Goal: Transaction & Acquisition: Obtain resource

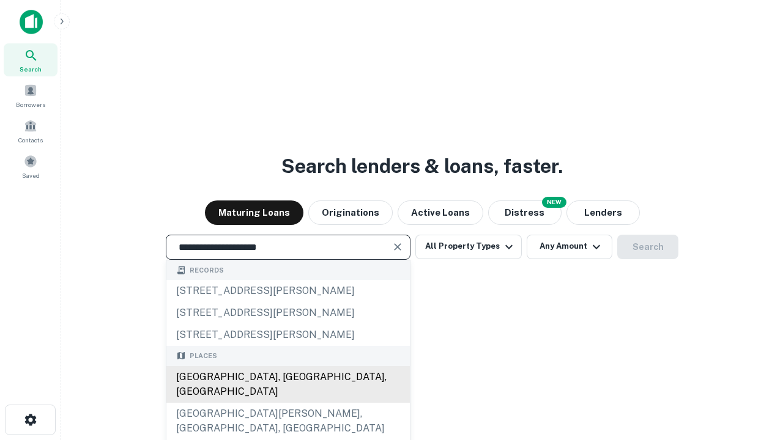
click at [287, 403] on div "[GEOGRAPHIC_DATA], [GEOGRAPHIC_DATA], [GEOGRAPHIC_DATA]" at bounding box center [287, 384] width 243 height 37
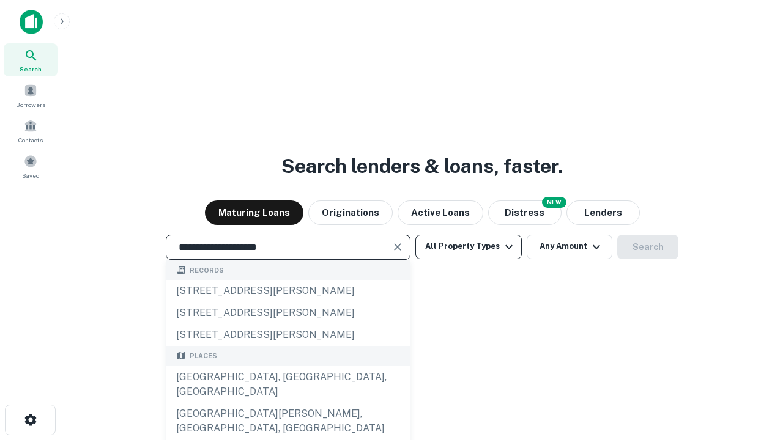
type input "**********"
click at [469, 247] on button "All Property Types" at bounding box center [468, 247] width 106 height 24
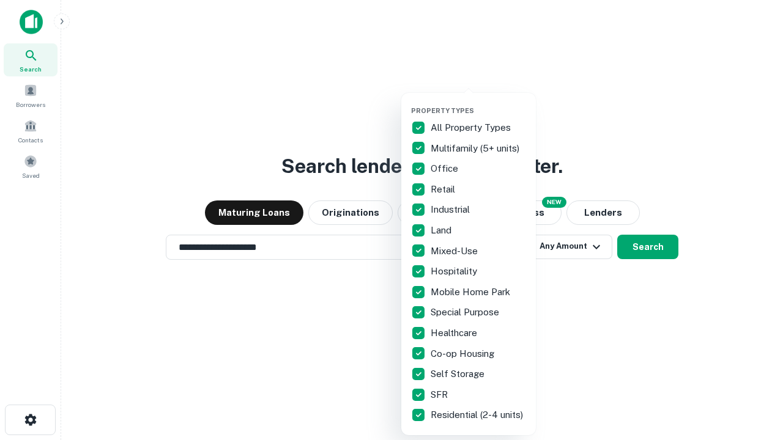
click at [478, 103] on button "button" at bounding box center [478, 103] width 135 height 1
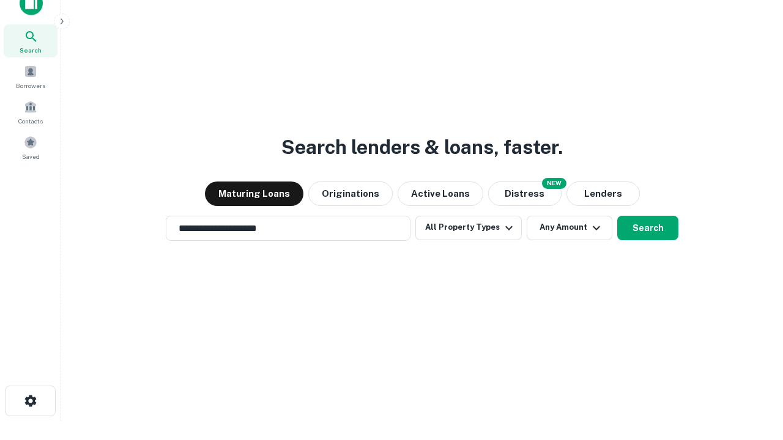
scroll to position [7, 147]
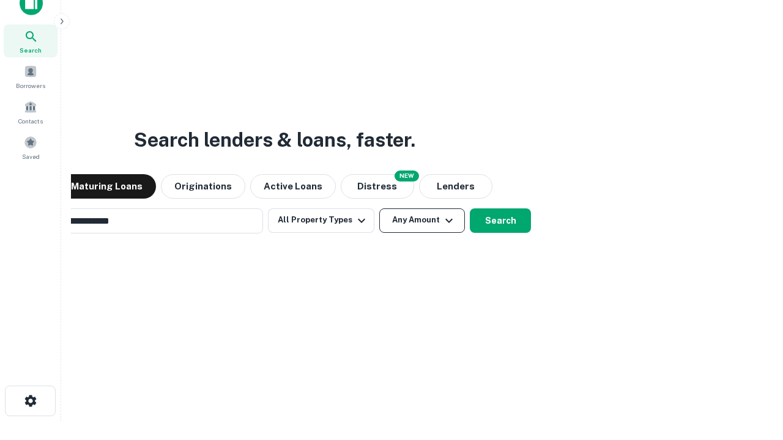
click at [379, 209] on button "Any Amount" at bounding box center [422, 221] width 86 height 24
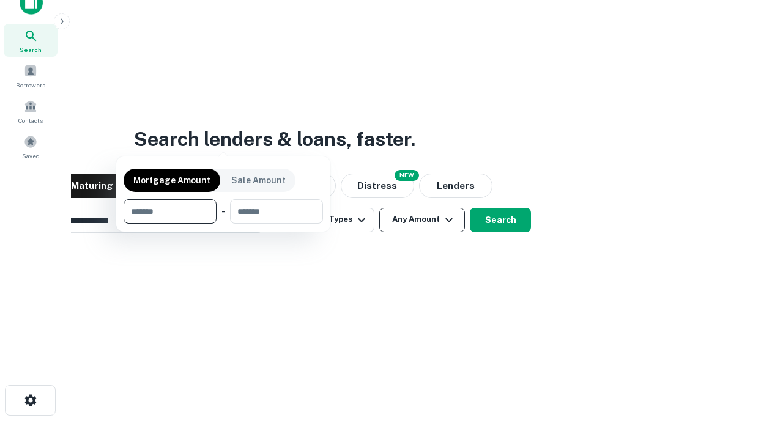
scroll to position [88, 346]
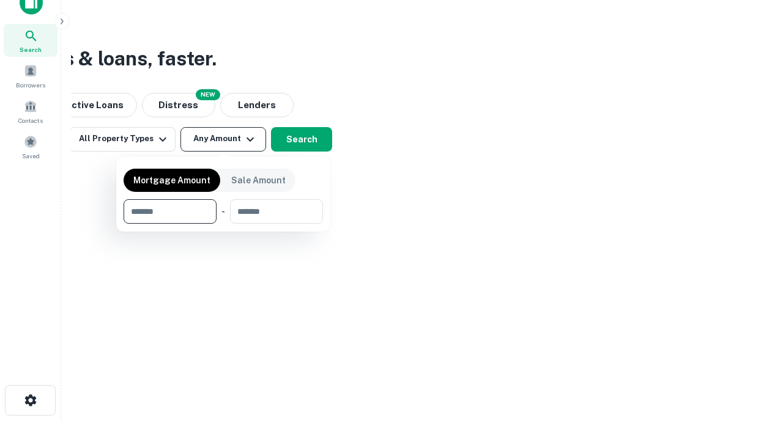
type input "*******"
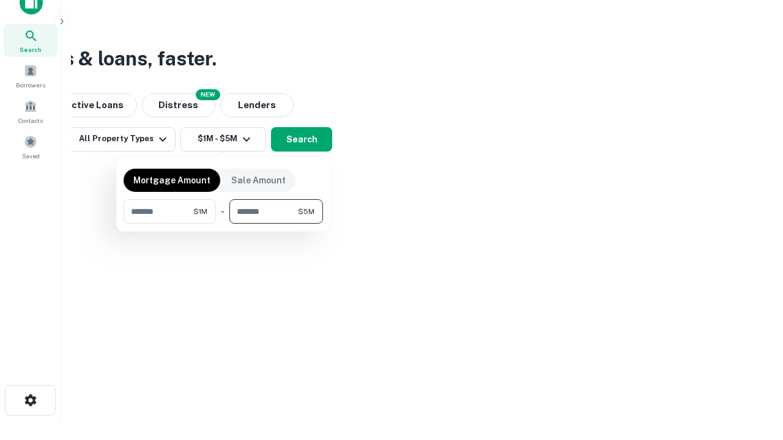
type input "*******"
click at [223, 224] on button "button" at bounding box center [223, 224] width 199 height 1
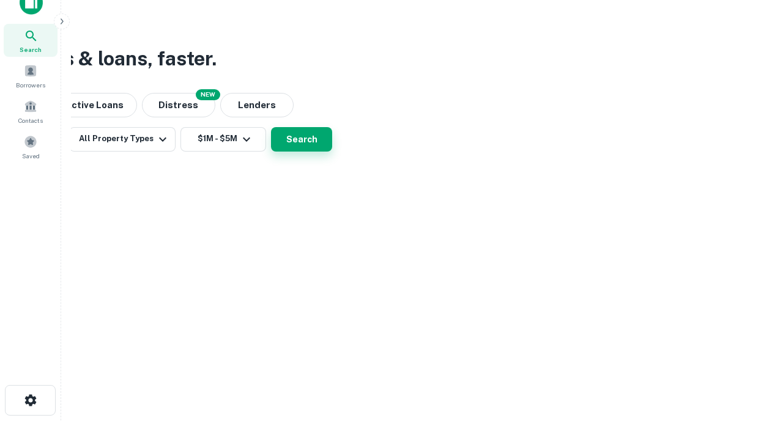
click at [332, 152] on button "Search" at bounding box center [301, 139] width 61 height 24
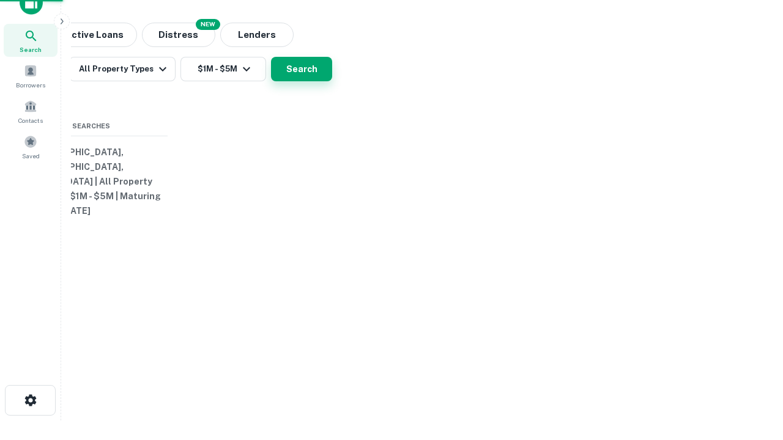
scroll to position [19, 0]
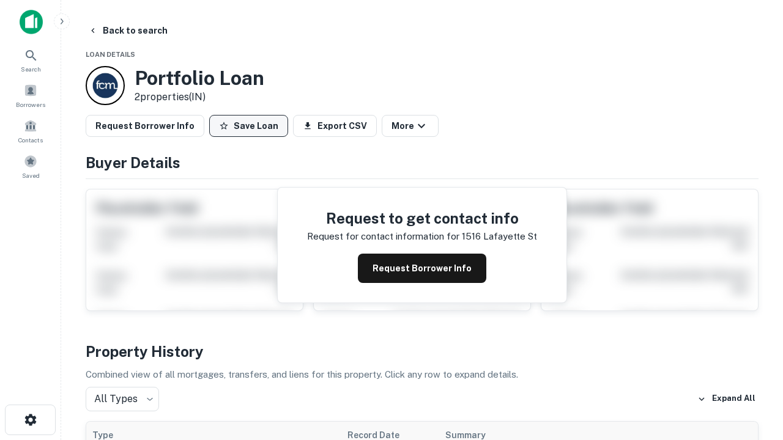
click at [248, 126] on button "Save Loan" at bounding box center [248, 126] width 79 height 22
click at [251, 126] on button "Loan Saved" at bounding box center [251, 126] width 84 height 22
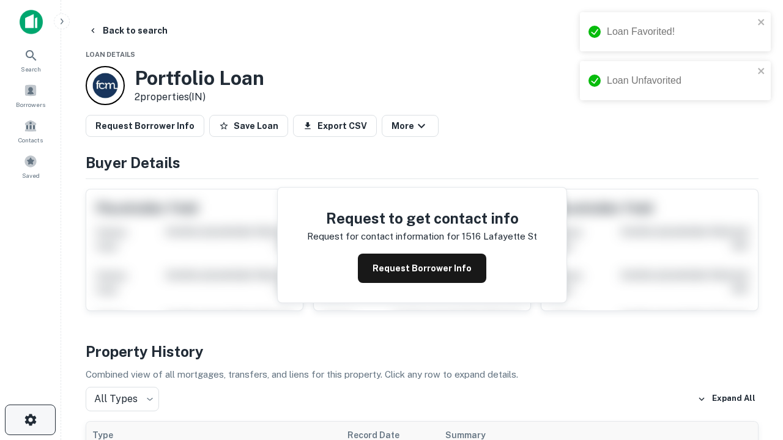
click at [30, 420] on icon "button" at bounding box center [30, 420] width 15 height 15
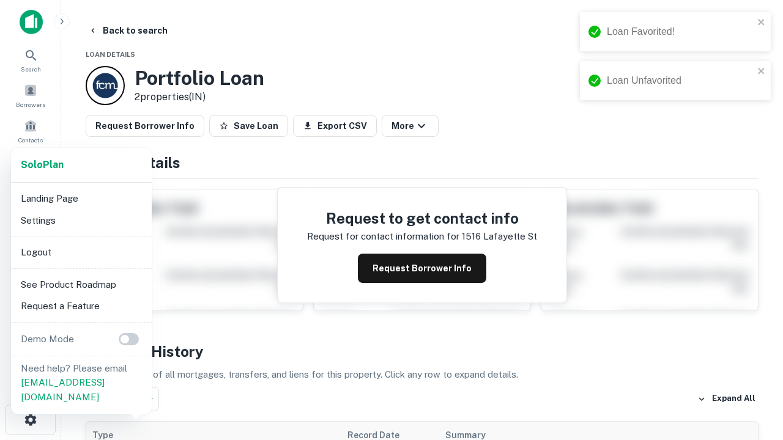
click at [81, 252] on li "Logout" at bounding box center [81, 253] width 131 height 22
